Goal: Information Seeking & Learning: Learn about a topic

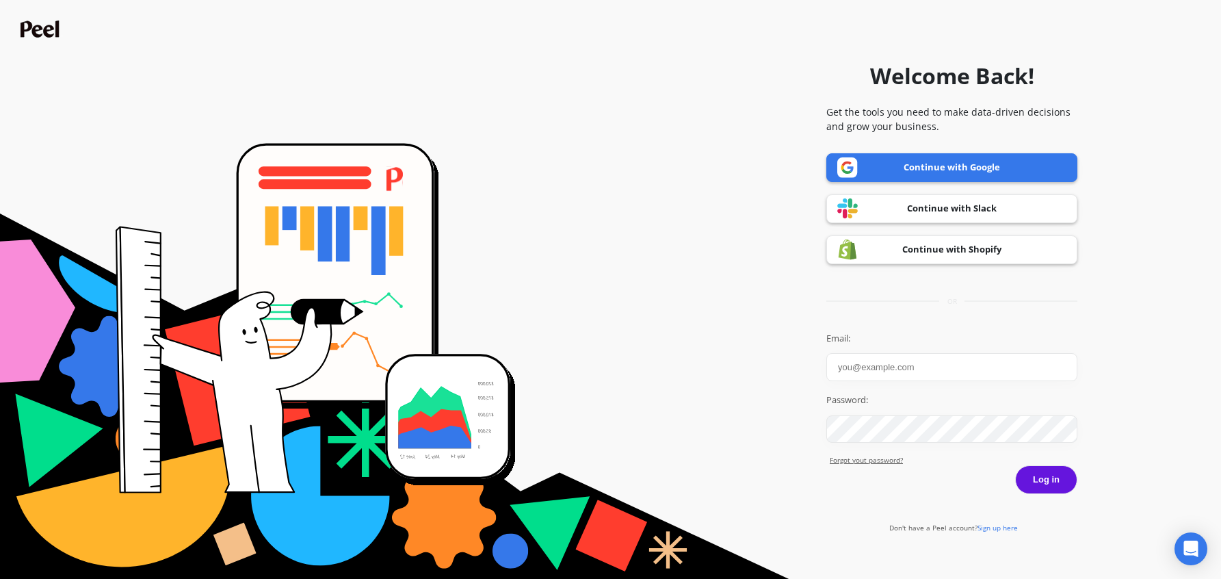
type input "joshua.jenkinson@petslovefresh.com"
click at [1047, 467] on button "Log in" at bounding box center [1046, 479] width 62 height 29
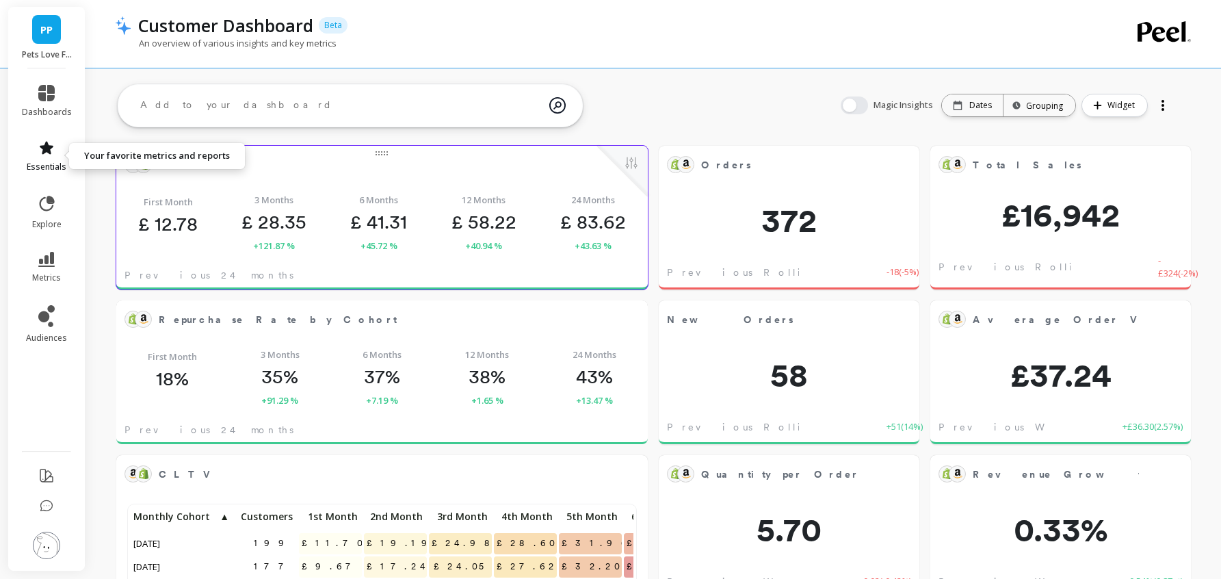
click at [51, 163] on span "essentials" at bounding box center [47, 166] width 40 height 11
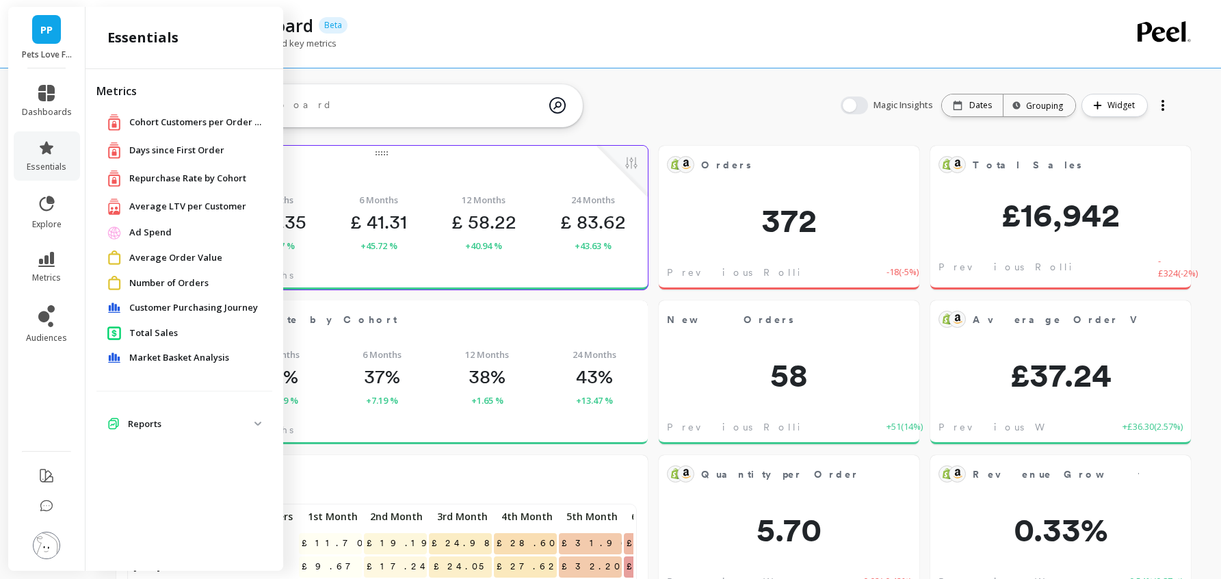
click at [143, 201] on span "Average LTV per Customer" at bounding box center [187, 207] width 117 height 14
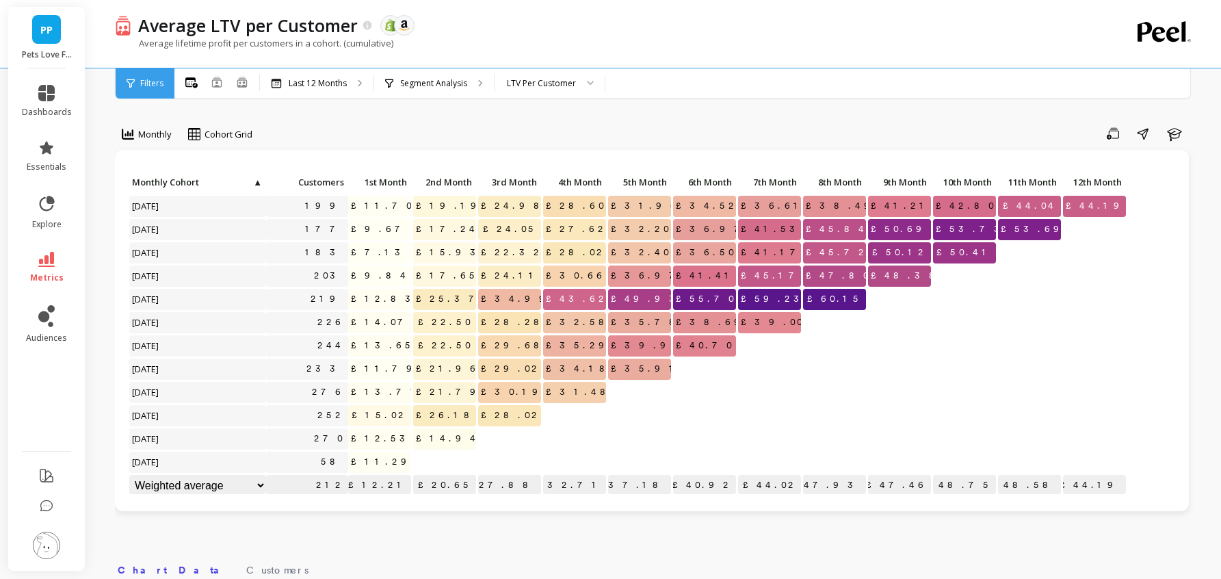
scroll to position [28, 0]
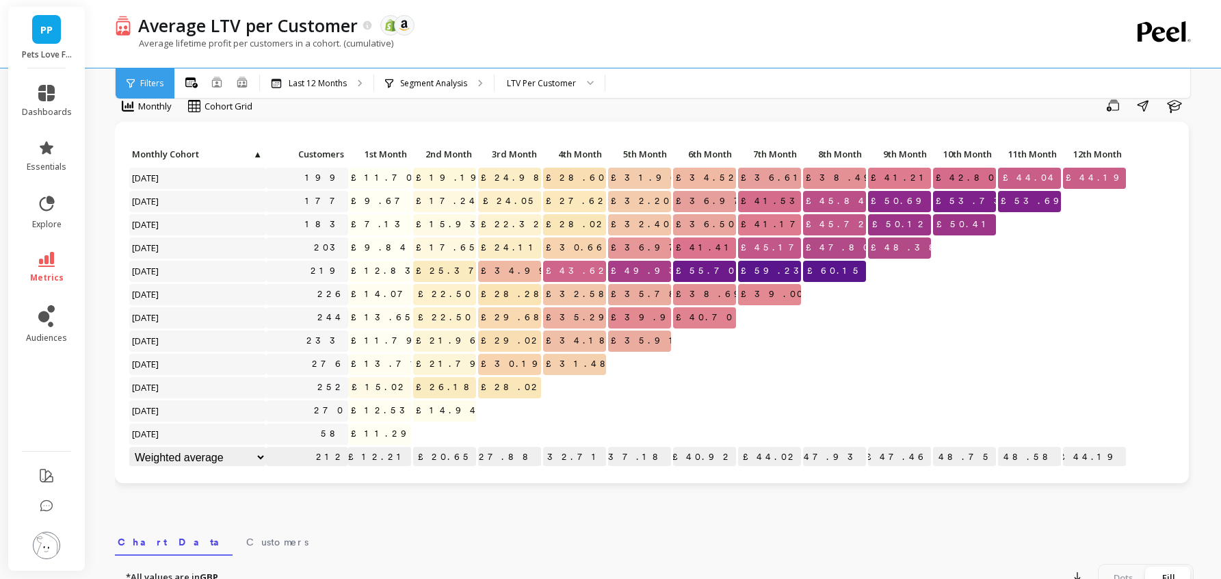
click at [1112, 177] on span "£44.19" at bounding box center [1097, 178] width 69 height 21
click at [1107, 150] on span "12th Month" at bounding box center [1094, 153] width 56 height 11
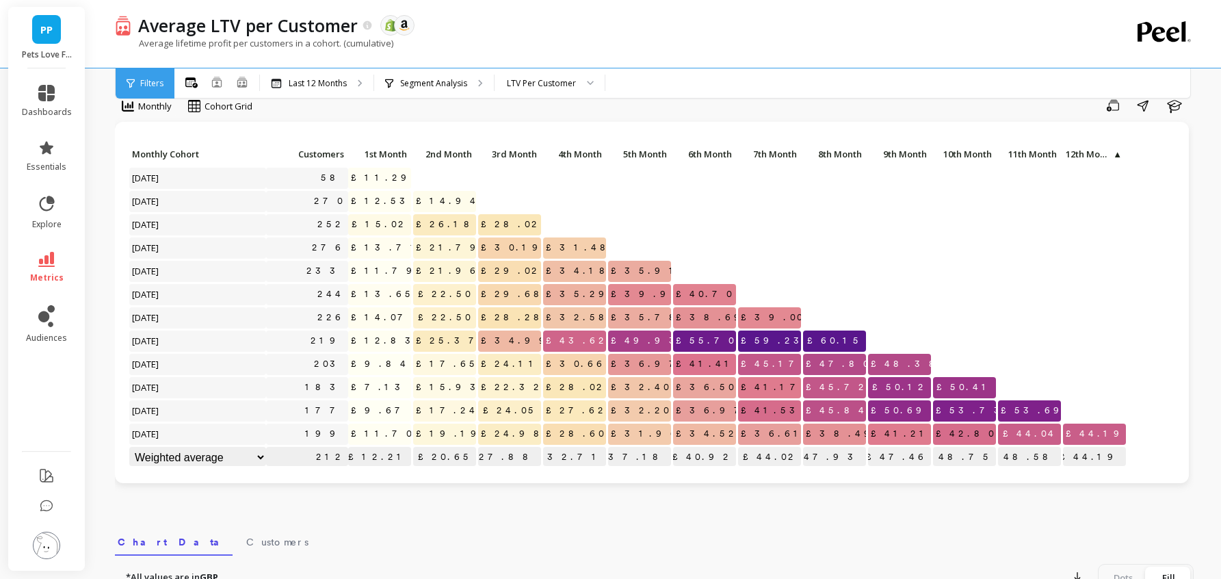
click at [1107, 150] on span "12th Month" at bounding box center [1089, 153] width 46 height 11
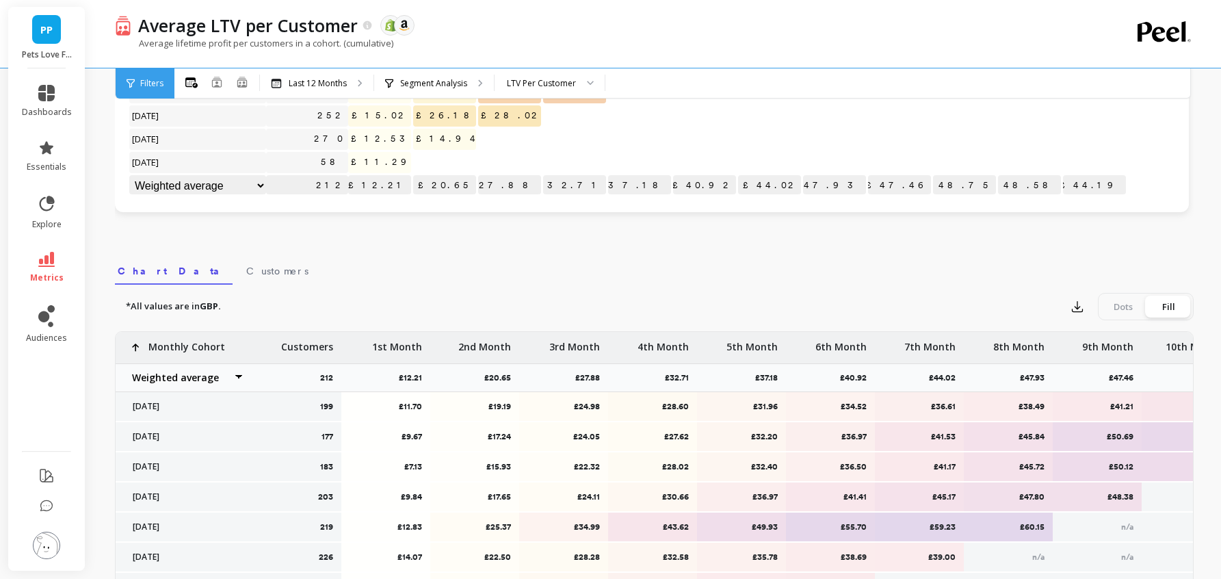
scroll to position [294, 0]
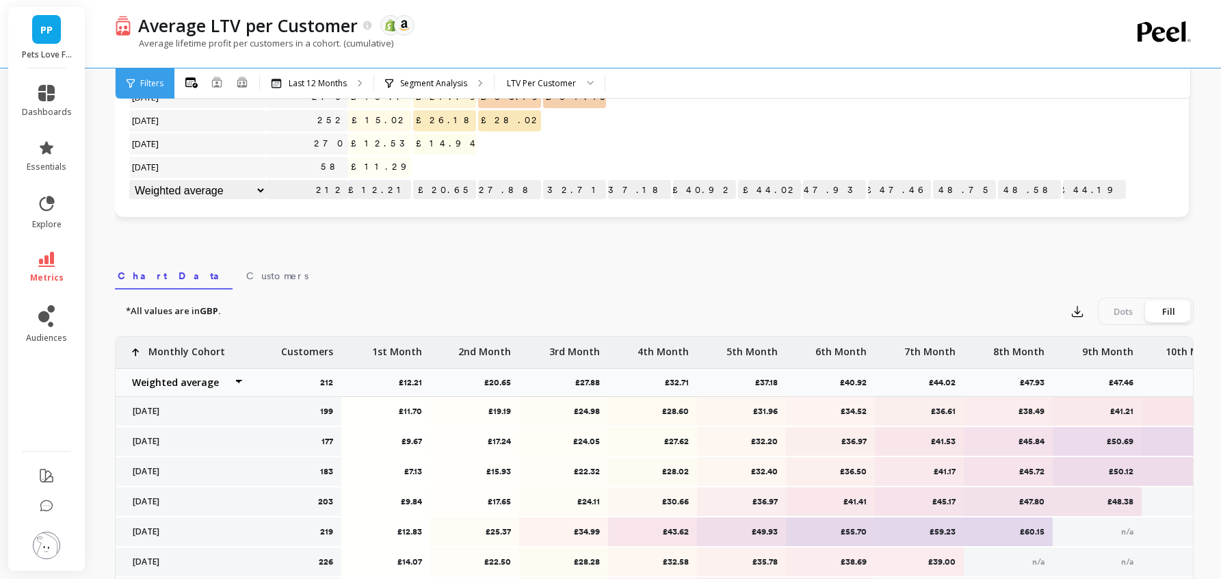
click at [237, 379] on select "Weighted average Weighted average excl. current month Sum [PERSON_NAME]" at bounding box center [184, 382] width 137 height 27
select select "sum"
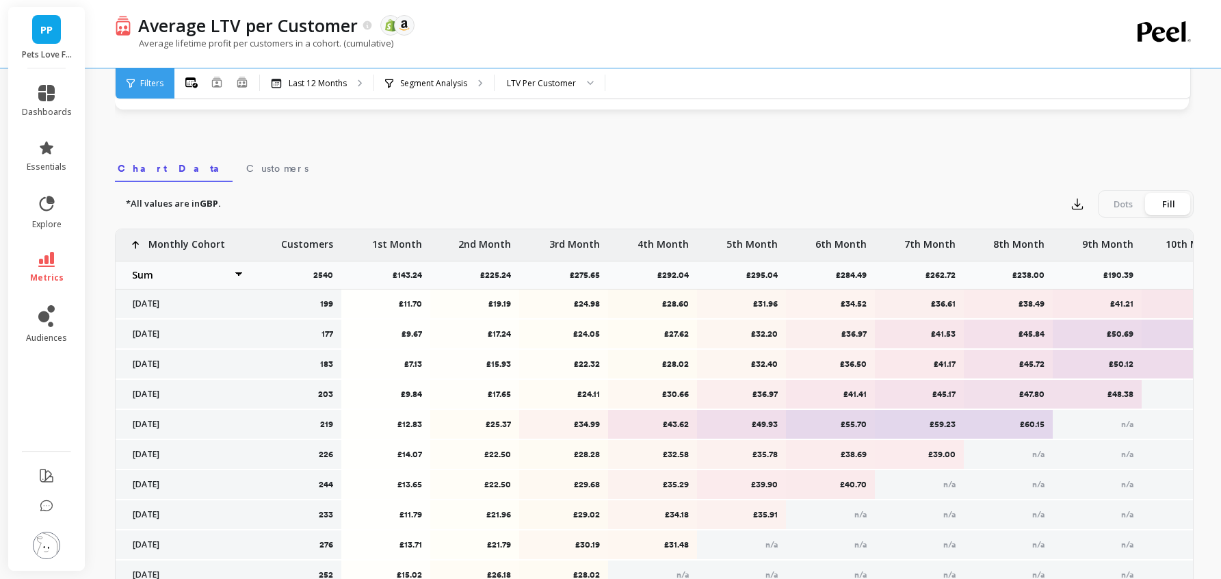
scroll to position [399, 0]
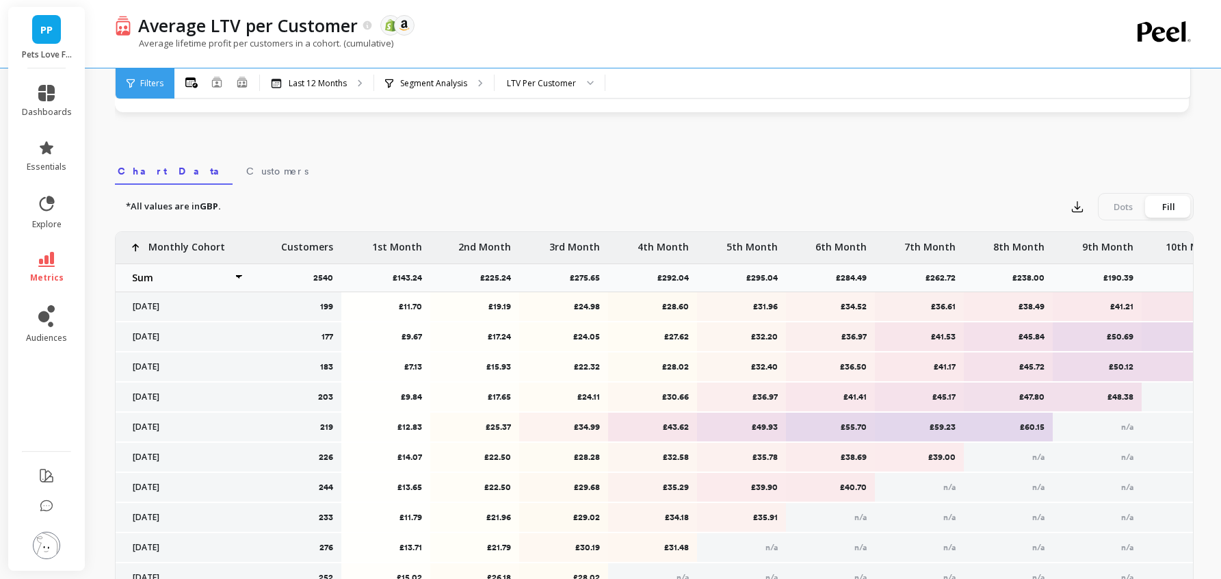
click at [236, 272] on select "Weighted average Weighted average excl. current month Sum [PERSON_NAME]" at bounding box center [184, 277] width 137 height 27
select select "weighted_average_excluding_current_month"
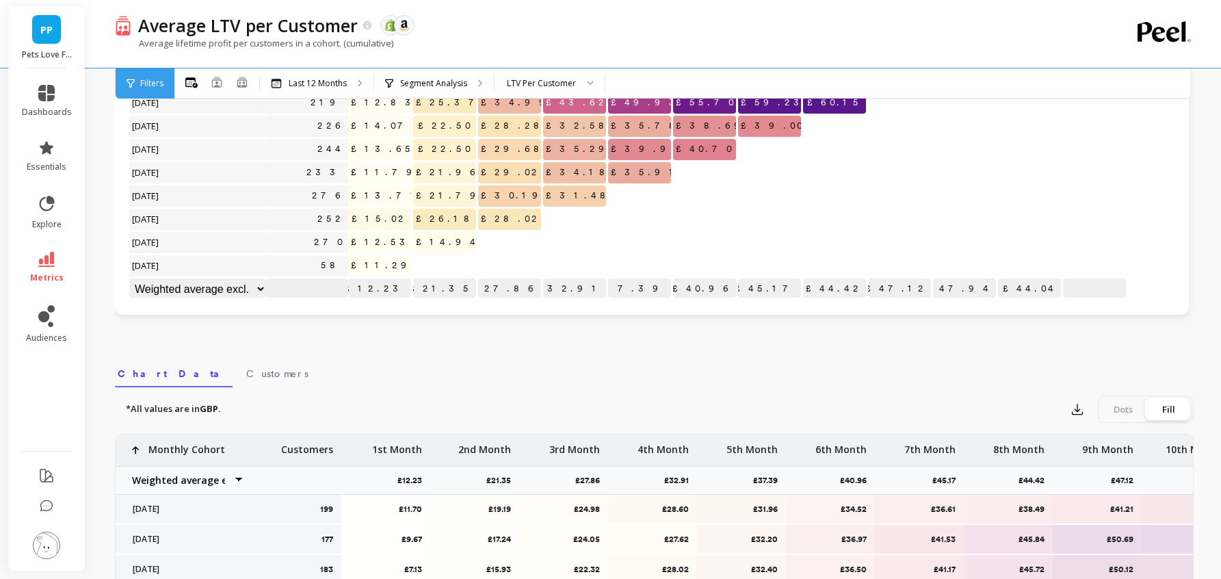
scroll to position [1, 0]
click at [189, 476] on select "Weighted average Weighted average excl. current month Sum [PERSON_NAME]" at bounding box center [184, 480] width 137 height 27
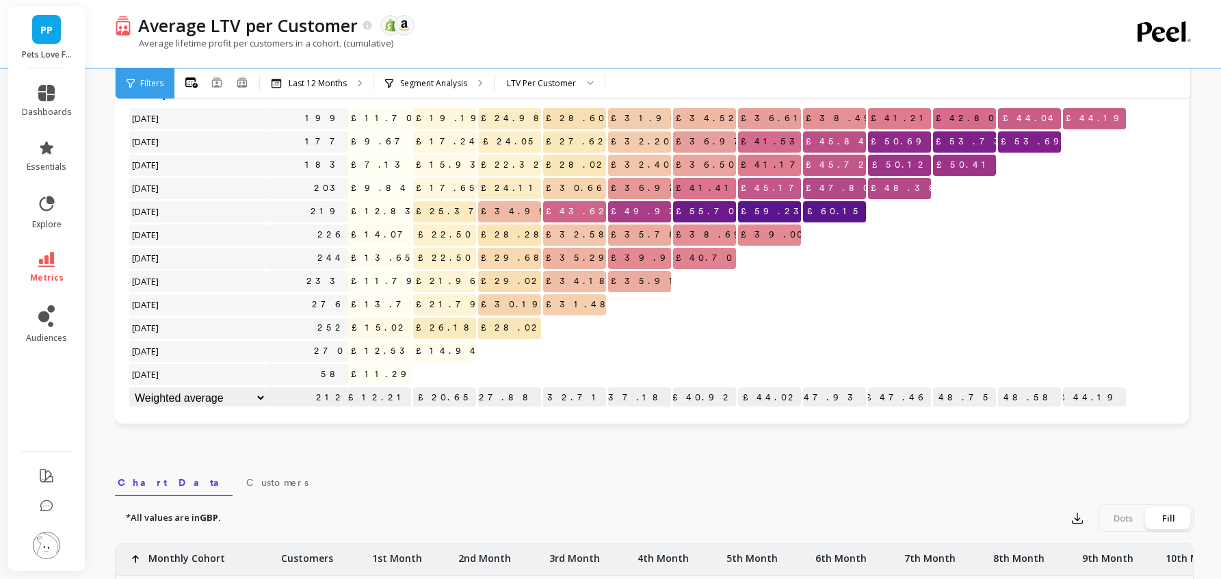
scroll to position [0, 0]
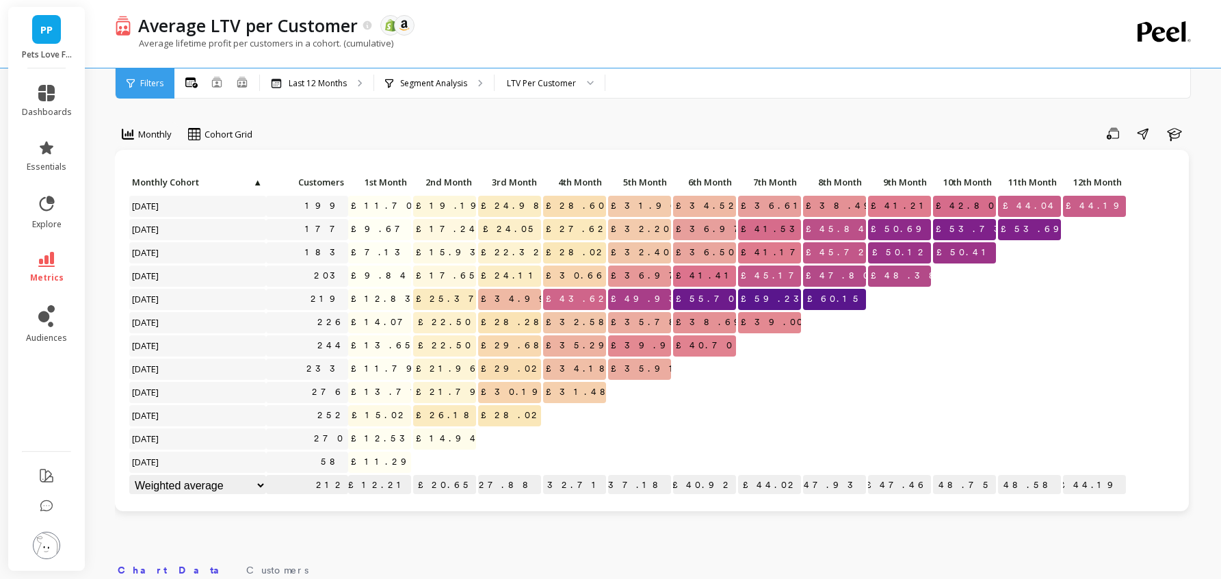
click at [240, 179] on span "Monthly Cohort" at bounding box center [192, 181] width 120 height 11
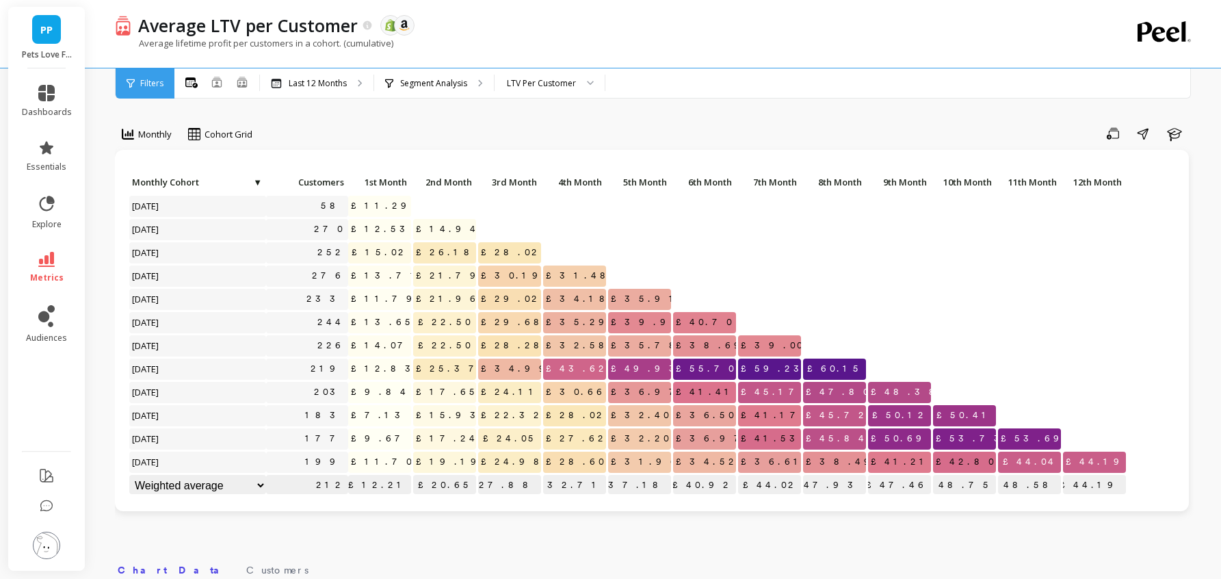
click at [240, 179] on span "Monthly Cohort" at bounding box center [192, 181] width 120 height 11
click at [276, 179] on span "Customers" at bounding box center [306, 181] width 75 height 11
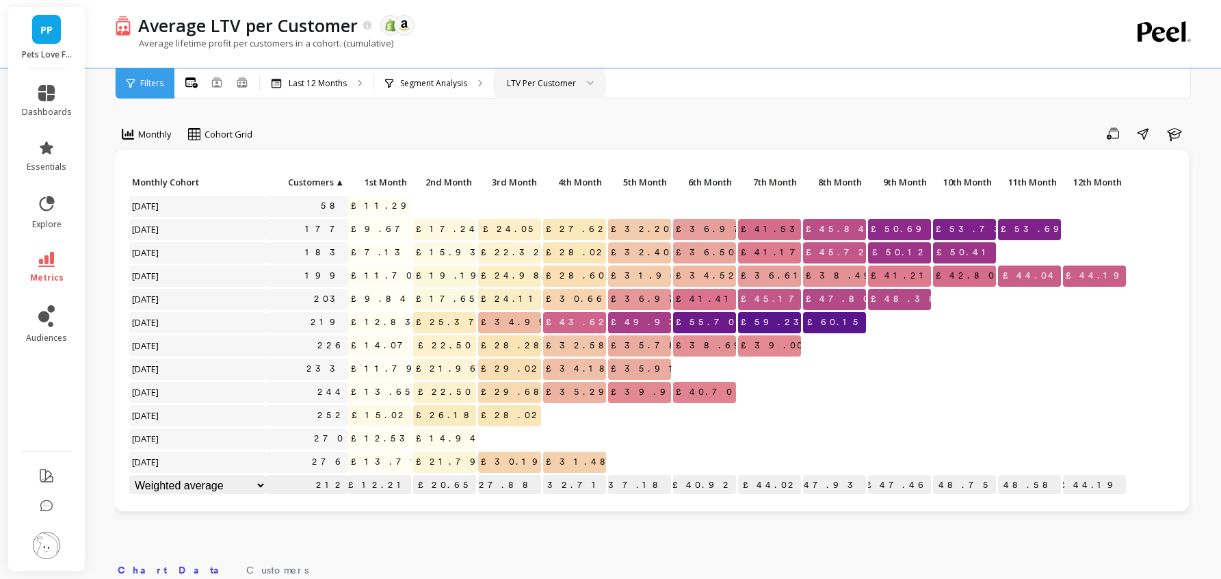
click at [560, 86] on div "LTV Per Customer" at bounding box center [541, 83] width 69 height 13
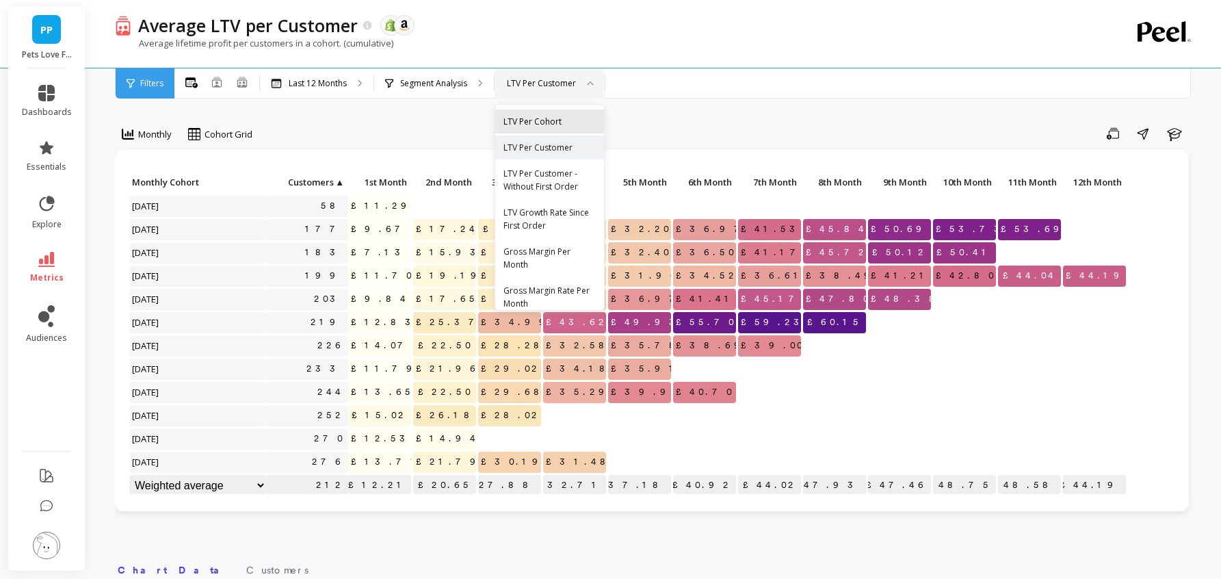
click at [564, 125] on div "LTV Per Cohort" at bounding box center [549, 121] width 92 height 13
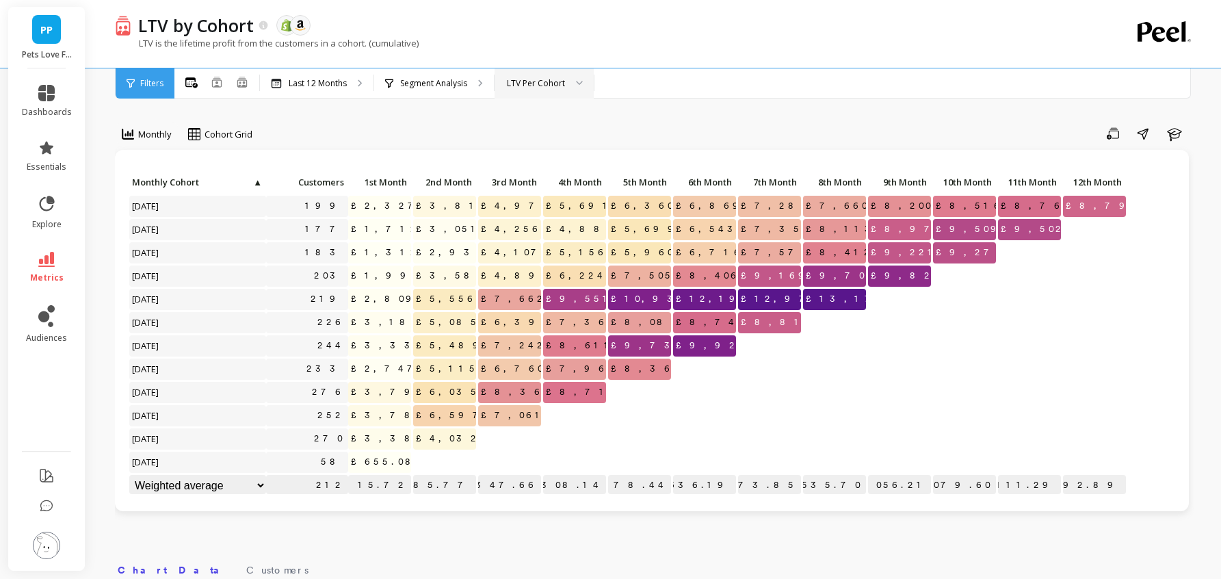
click at [538, 79] on div "LTV Per Cohort" at bounding box center [536, 83] width 58 height 13
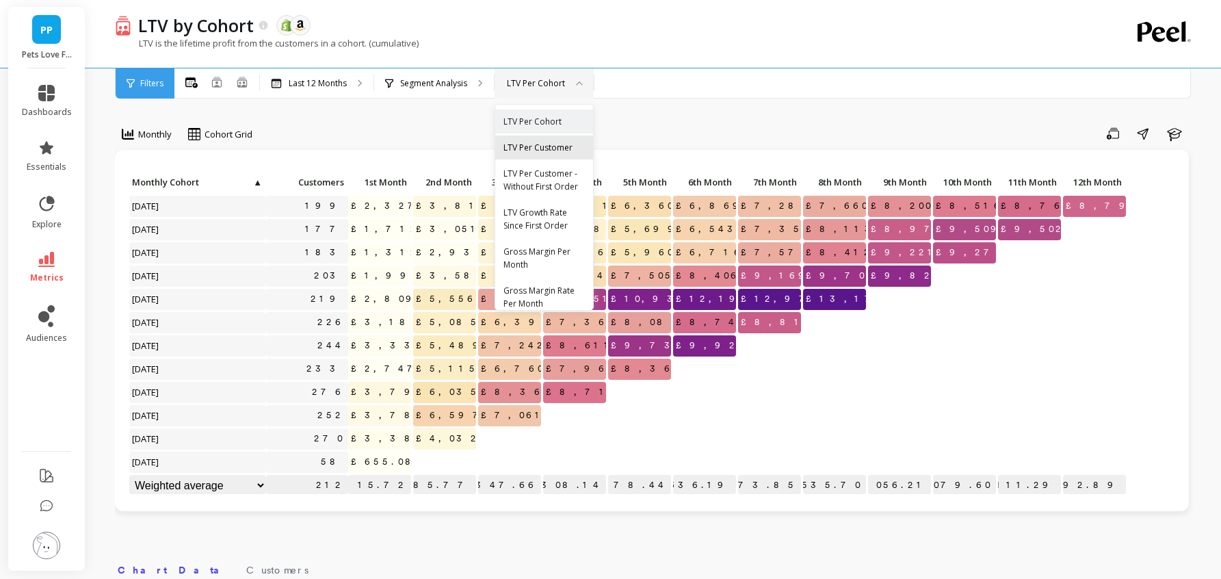
click at [542, 150] on div "LTV Per Customer" at bounding box center [543, 147] width 81 height 13
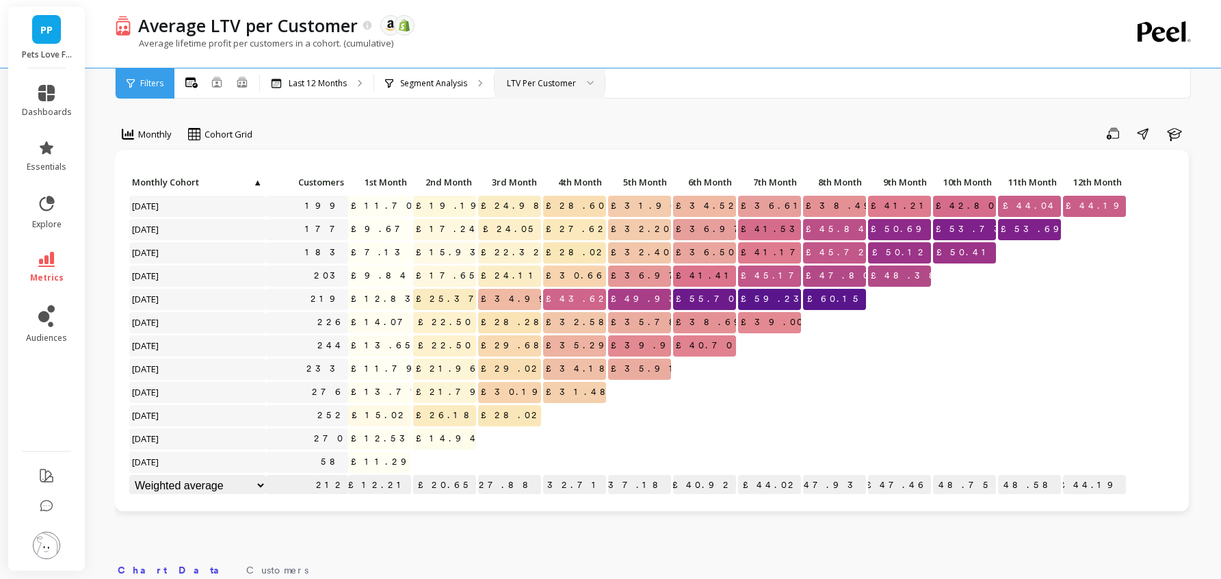
click at [542, 86] on div "LTV Per Customer" at bounding box center [541, 83] width 69 height 13
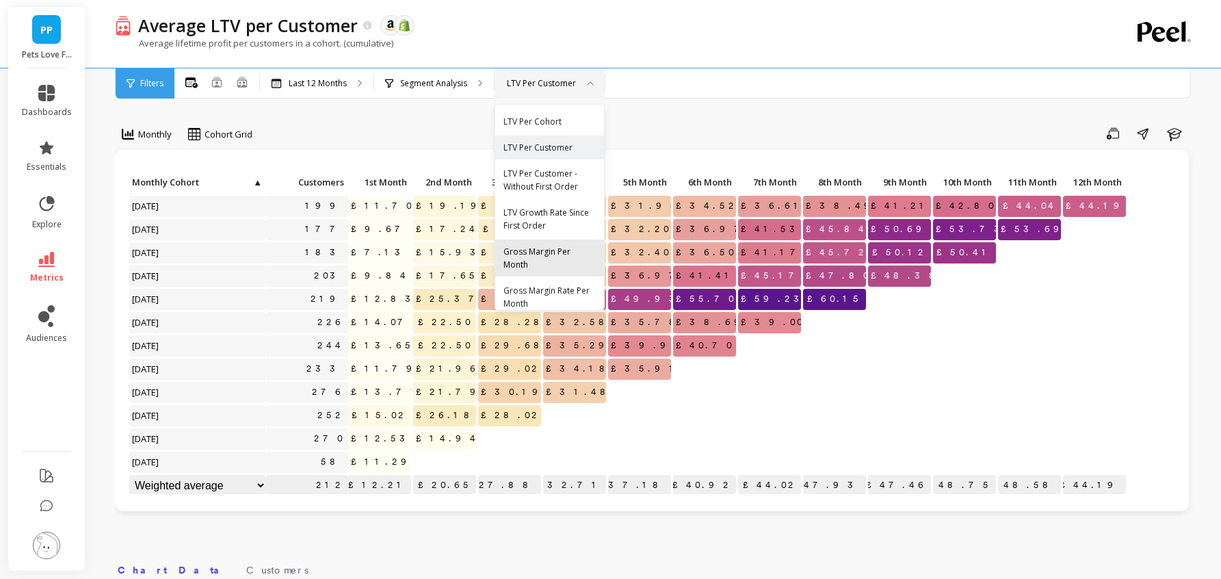
click at [527, 246] on div "Gross Margin Per Month" at bounding box center [549, 258] width 92 height 26
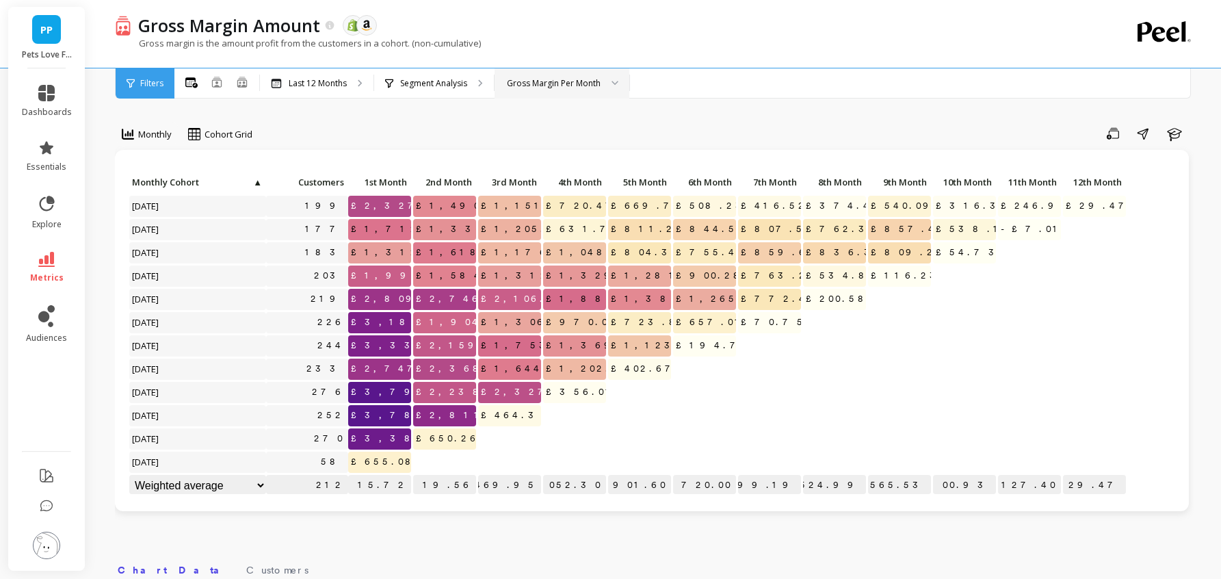
click at [607, 81] on div at bounding box center [610, 83] width 16 height 30
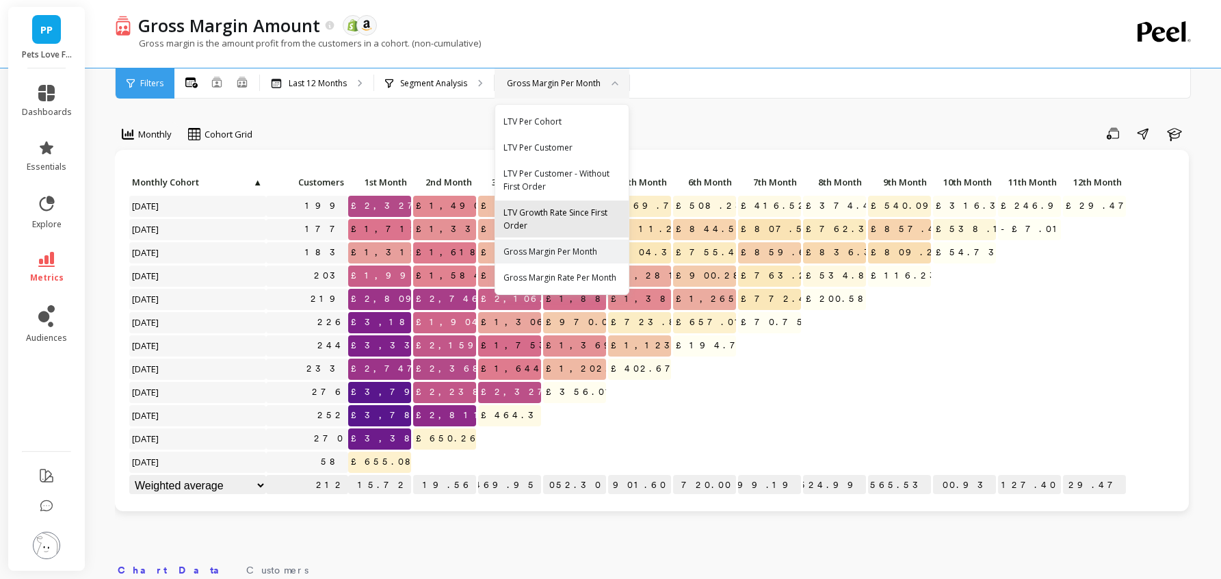
click at [569, 209] on div "LTV Growth Rate Since First Order" at bounding box center [561, 219] width 117 height 26
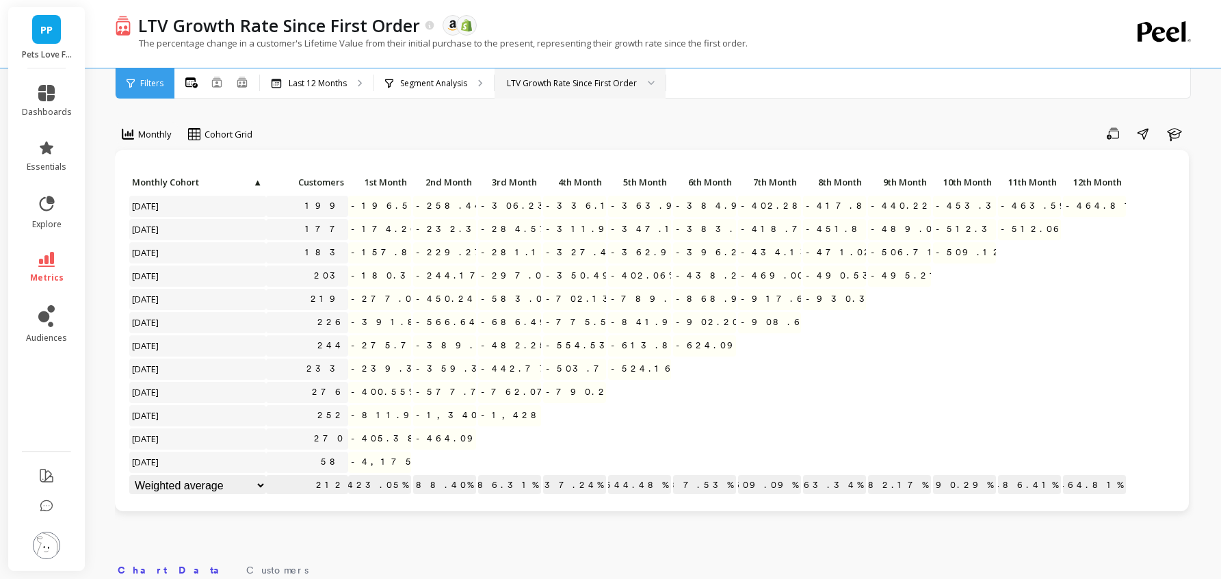
click at [574, 91] on div "LTV Growth Rate Since First Order" at bounding box center [580, 83] width 171 height 30
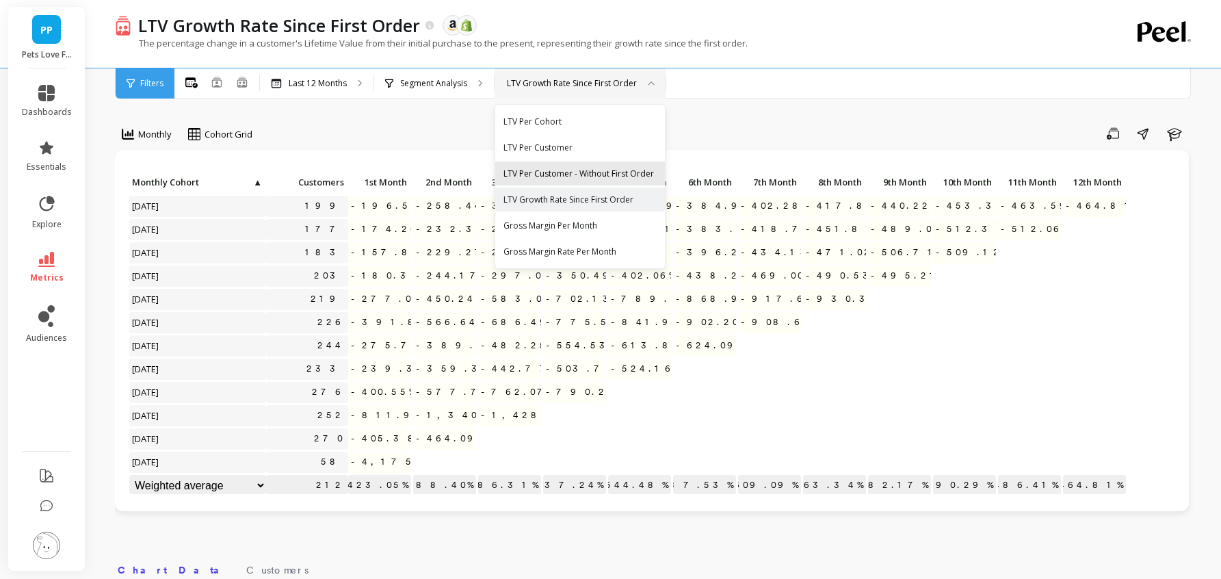
click at [563, 172] on div "LTV Per Customer - Without First Order" at bounding box center [579, 173] width 153 height 13
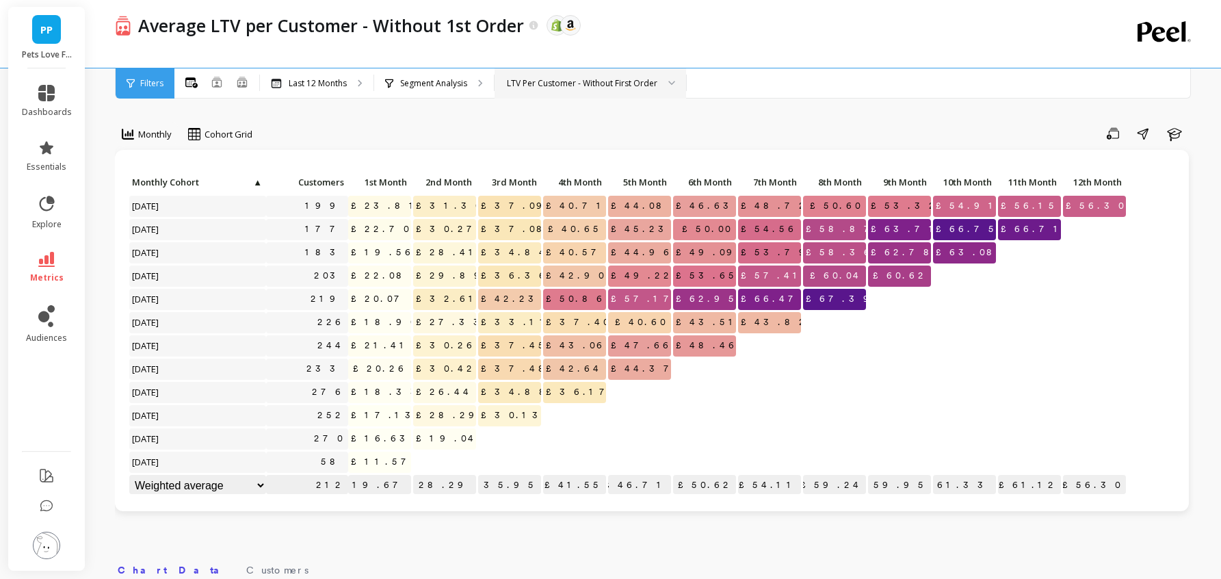
click at [582, 88] on div "LTV Per Customer - Without First Order" at bounding box center [582, 83] width 150 height 13
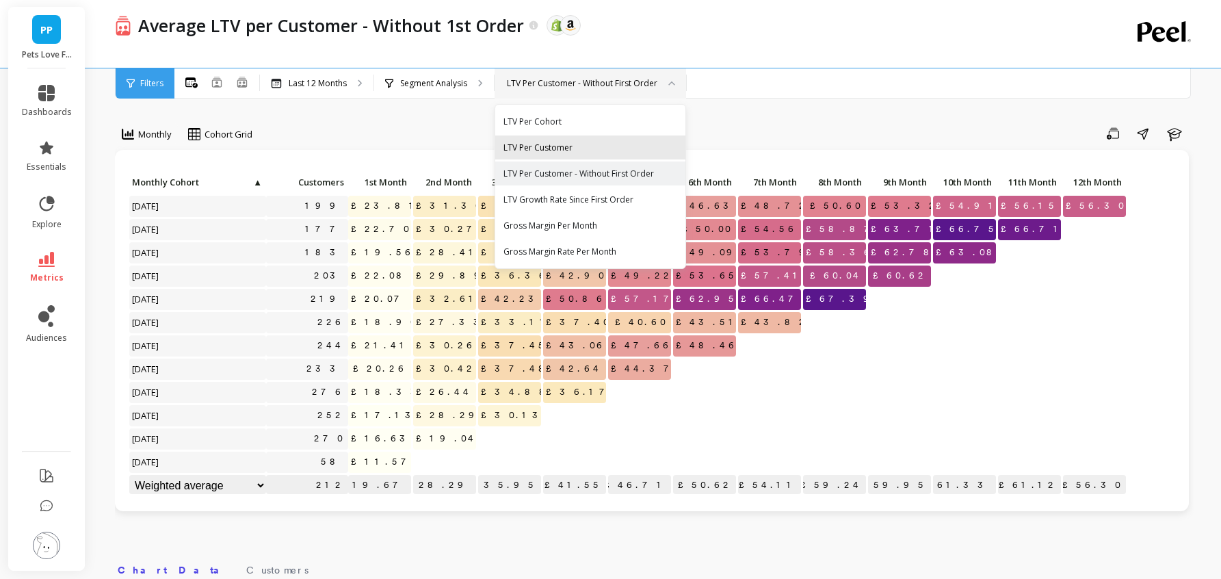
click at [574, 139] on div "LTV Per Customer" at bounding box center [590, 147] width 190 height 24
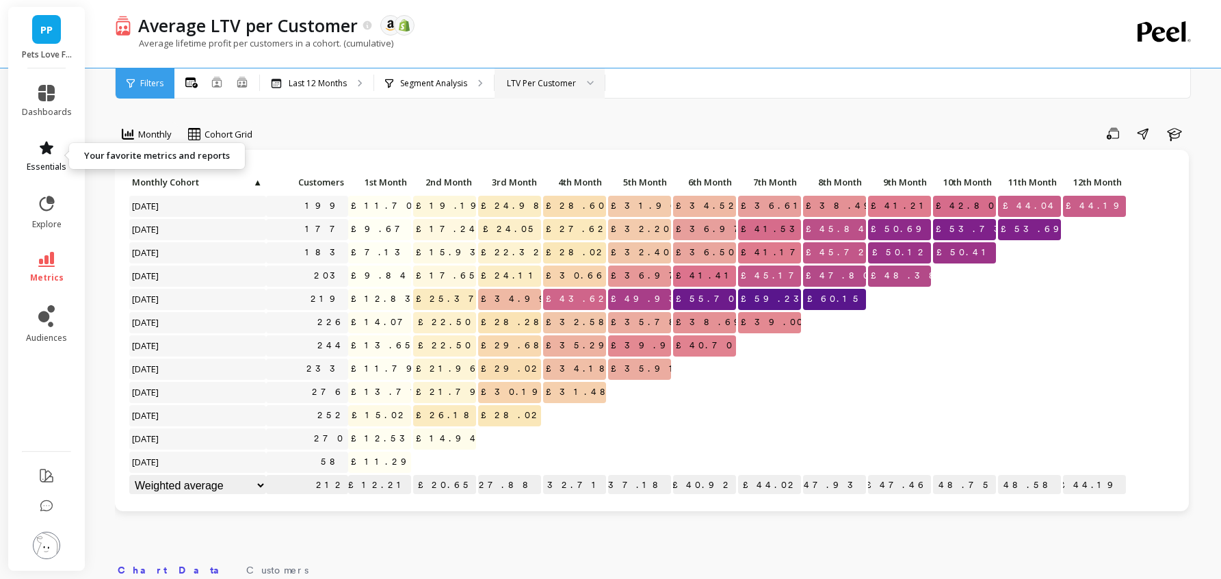
click at [49, 161] on span "essentials" at bounding box center [47, 166] width 40 height 11
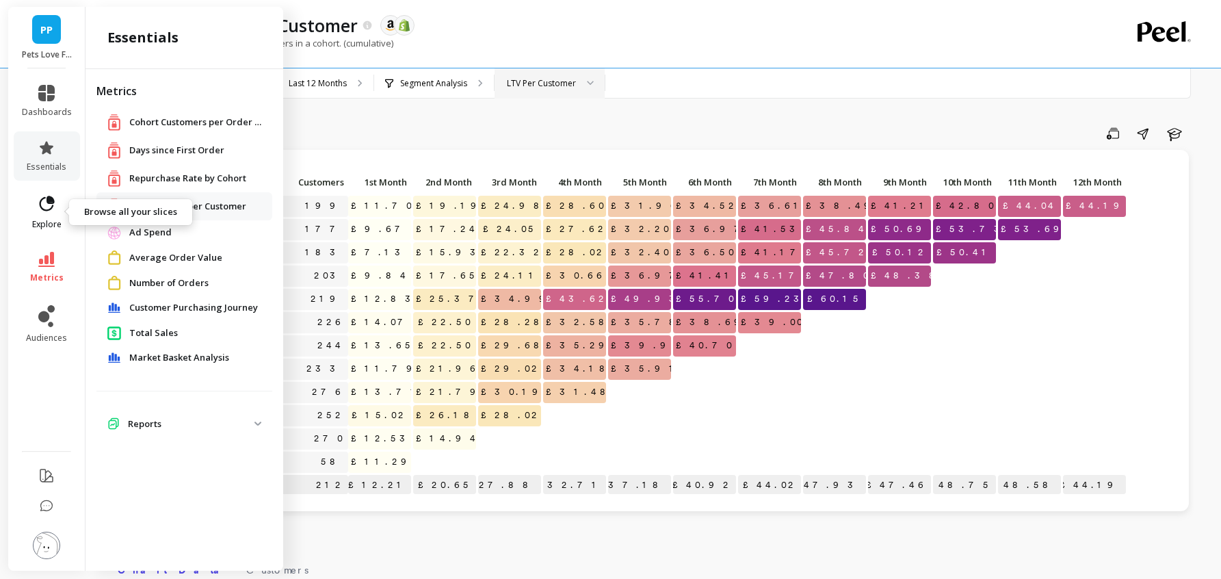
click at [56, 210] on link "explore" at bounding box center [47, 212] width 50 height 36
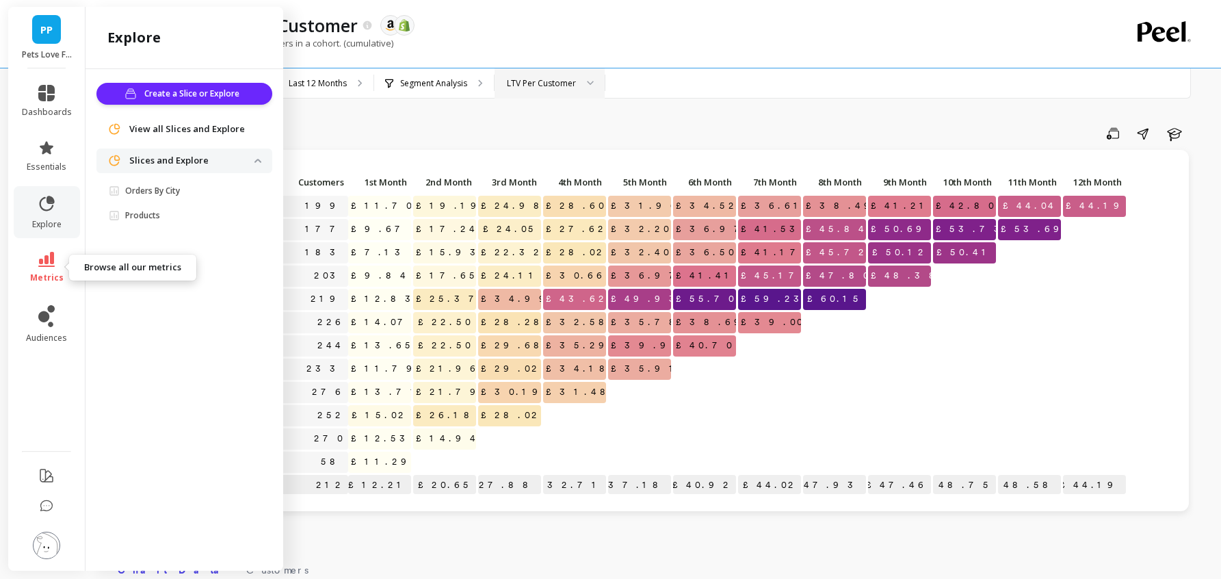
click at [36, 257] on link "metrics" at bounding box center [47, 267] width 50 height 31
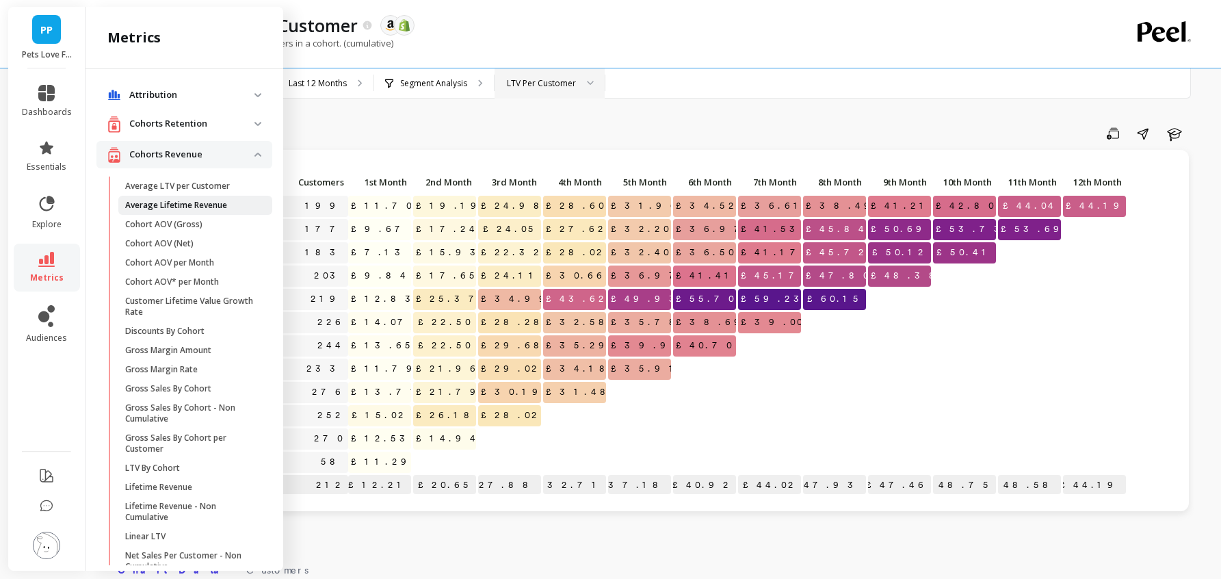
click at [207, 203] on p "Average Lifetime Revenue" at bounding box center [176, 205] width 102 height 11
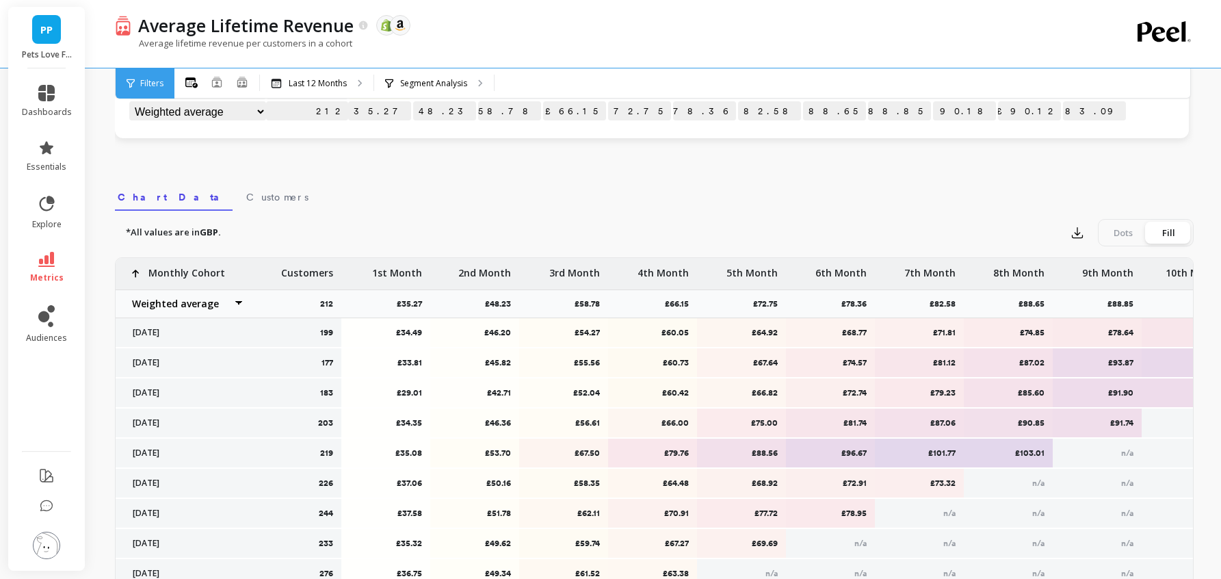
scroll to position [375, 0]
click at [238, 296] on select "Weighted average Weighted average excl. current month Sum [PERSON_NAME]" at bounding box center [184, 301] width 137 height 27
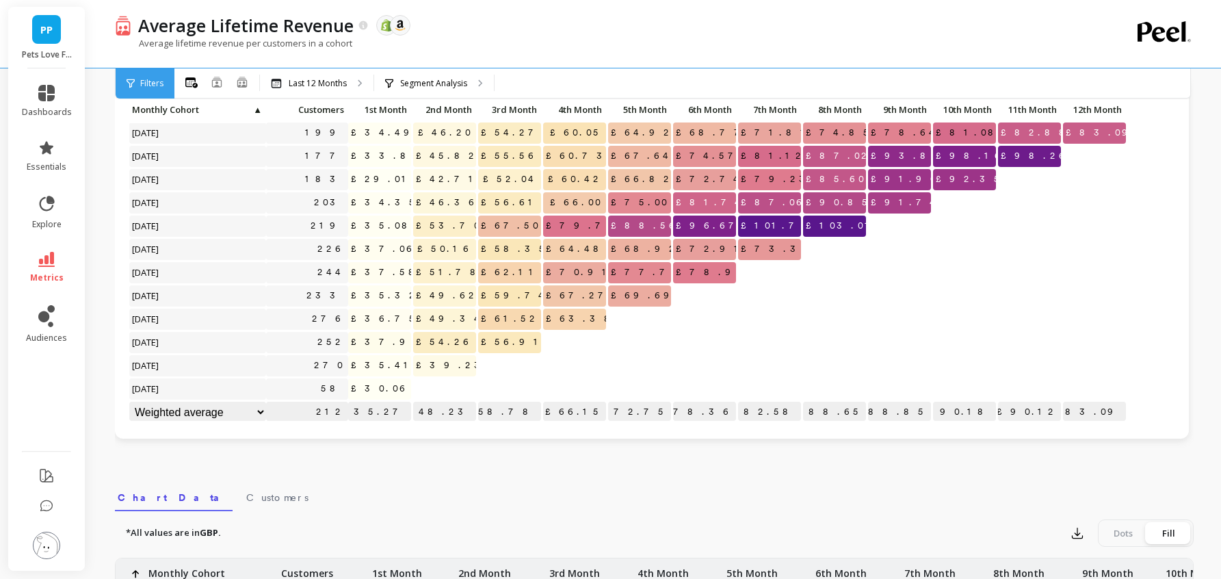
scroll to position [0, 0]
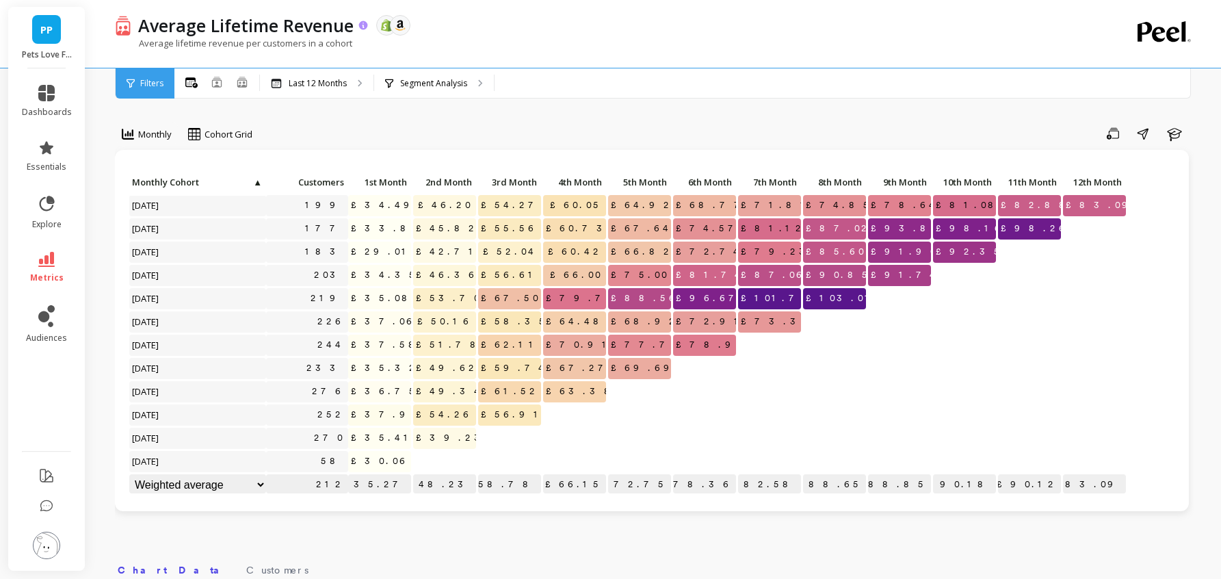
click at [366, 25] on icon at bounding box center [363, 25] width 9 height 9
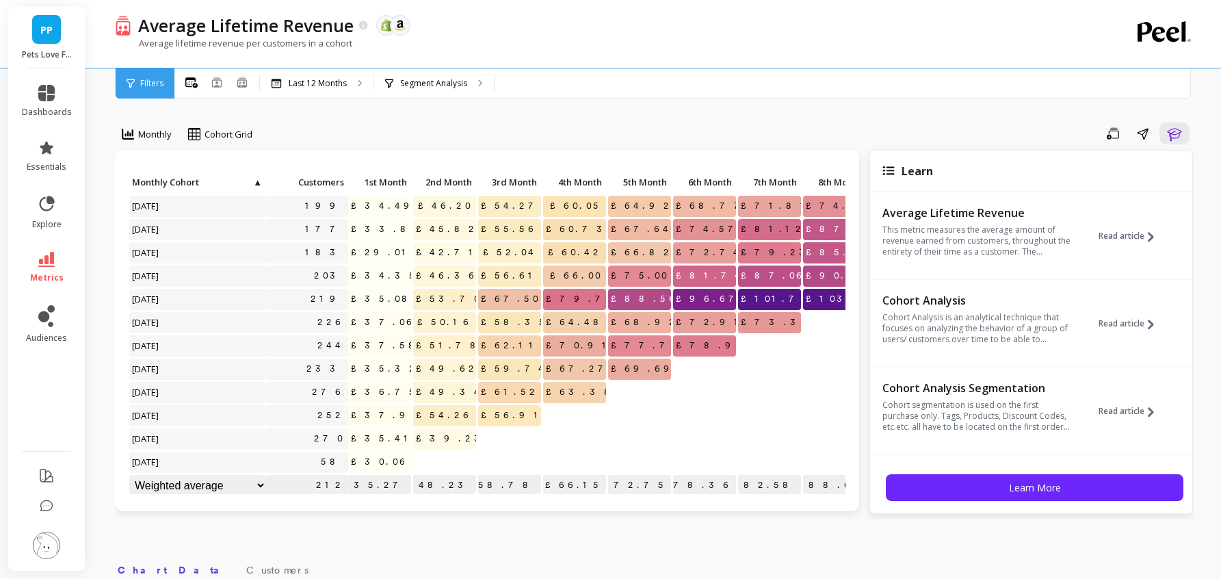
click at [745, 116] on div "Monthly Cohort Grid Save Share Learn Click to create an audience 199 £34.49 £46…" at bounding box center [654, 577] width 1079 height 1045
click at [44, 276] on span "metrics" at bounding box center [47, 277] width 34 height 11
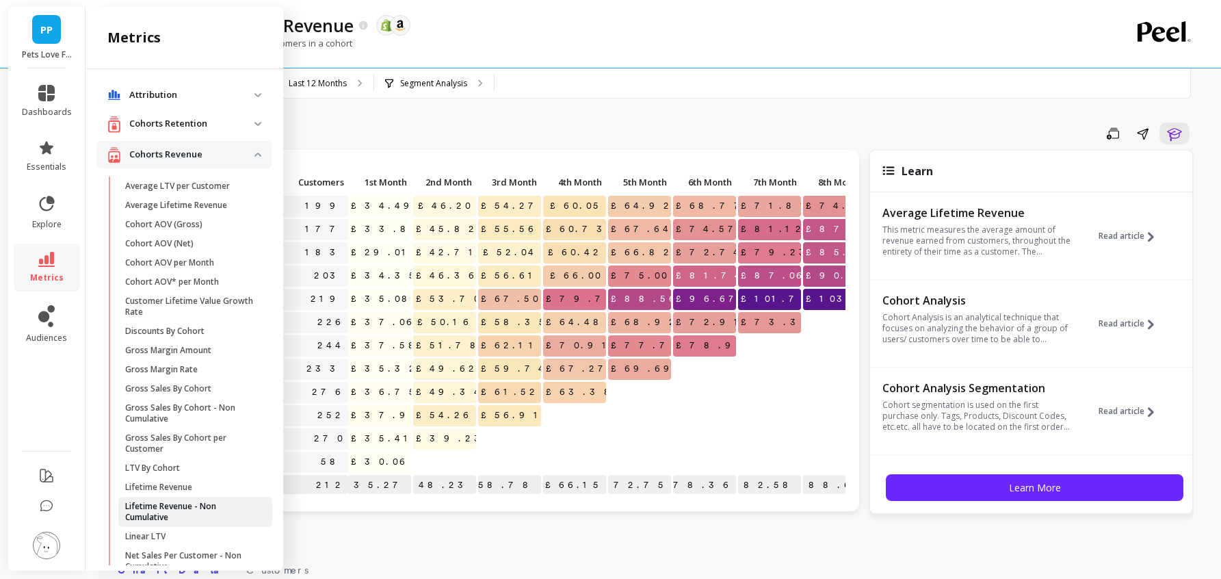
click at [185, 510] on p "Lifetime Revenue - Non Cumulative" at bounding box center [190, 512] width 131 height 22
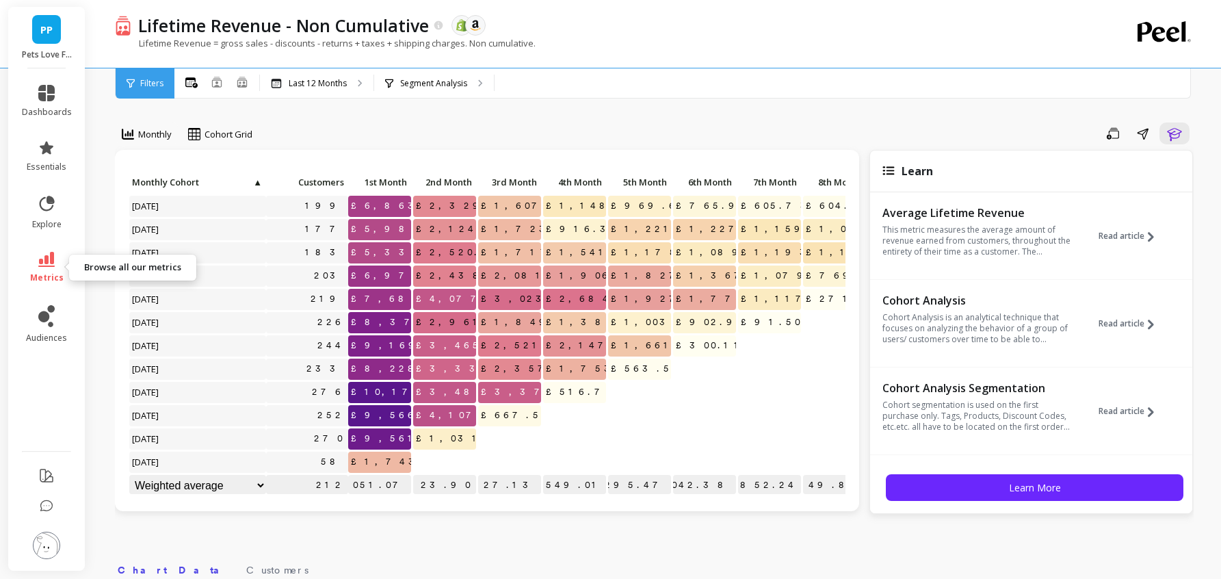
click at [41, 269] on link "metrics" at bounding box center [47, 267] width 50 height 31
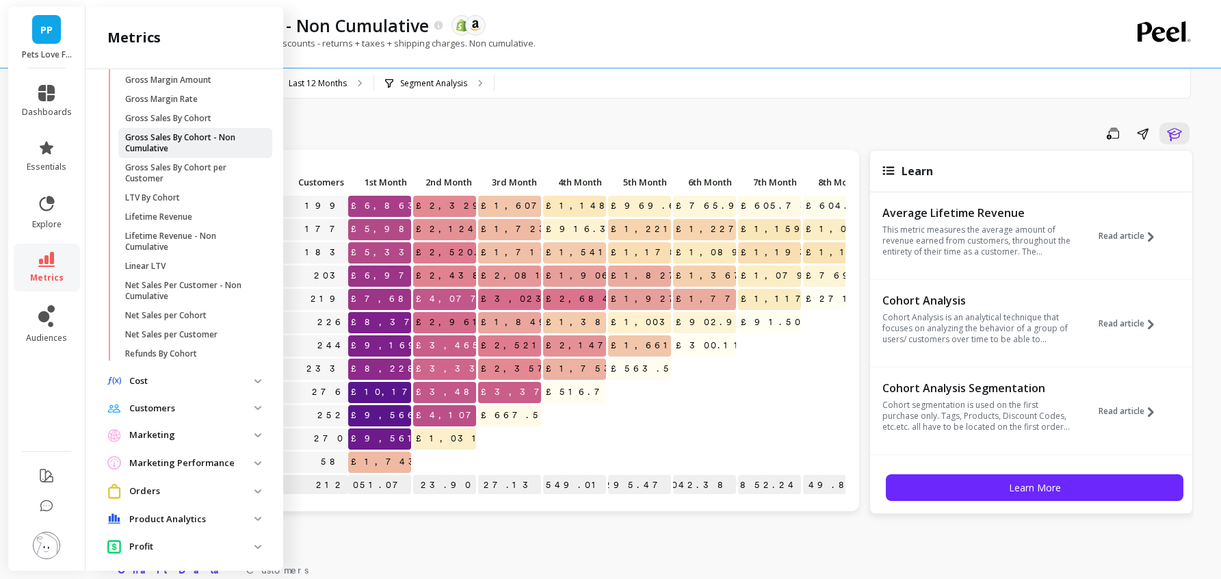
scroll to position [271, 0]
click at [176, 404] on p "Customers" at bounding box center [191, 408] width 125 height 14
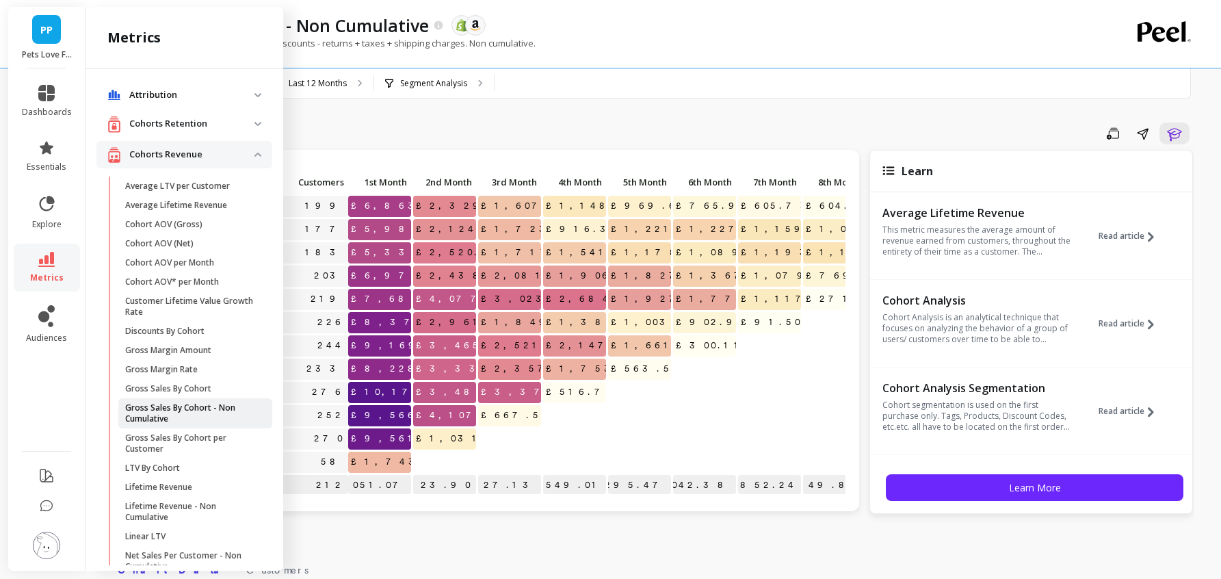
scroll to position [1, 0]
click at [202, 221] on span "Cohort AOV (Gross)" at bounding box center [190, 223] width 131 height 11
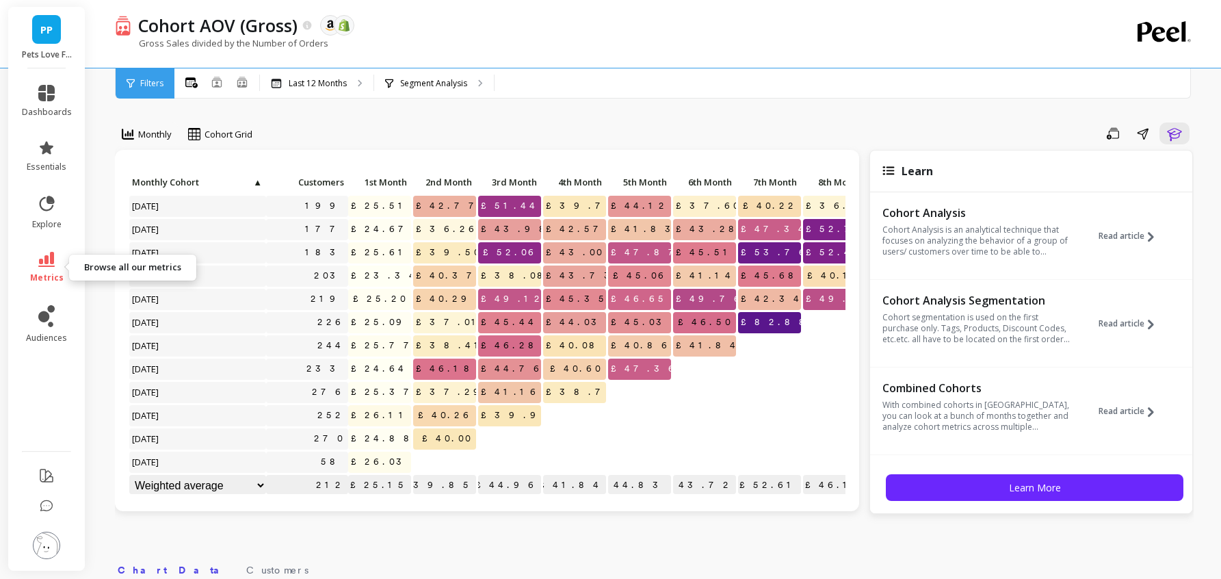
click at [52, 271] on link "metrics" at bounding box center [47, 267] width 50 height 31
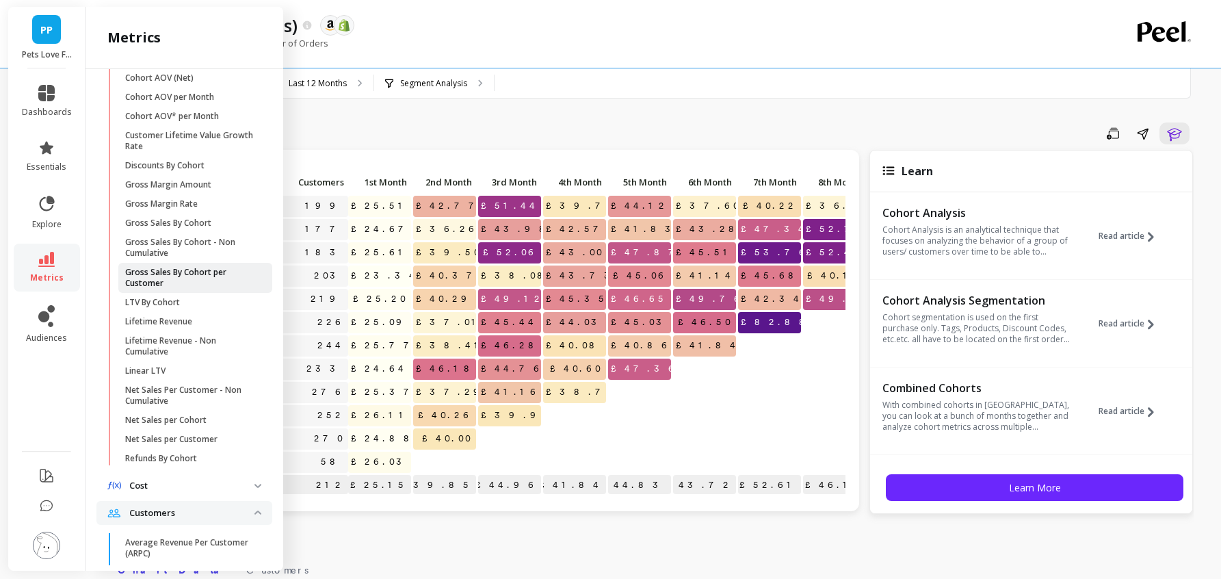
scroll to position [166, 0]
click at [189, 436] on p "Net Sales per Customer" at bounding box center [171, 438] width 92 height 11
